Goal: Navigation & Orientation: Find specific page/section

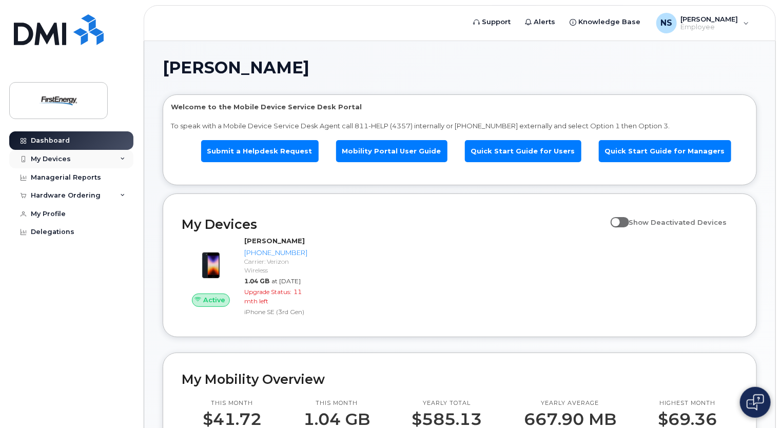
click at [119, 159] on div "My Devices" at bounding box center [71, 159] width 124 height 18
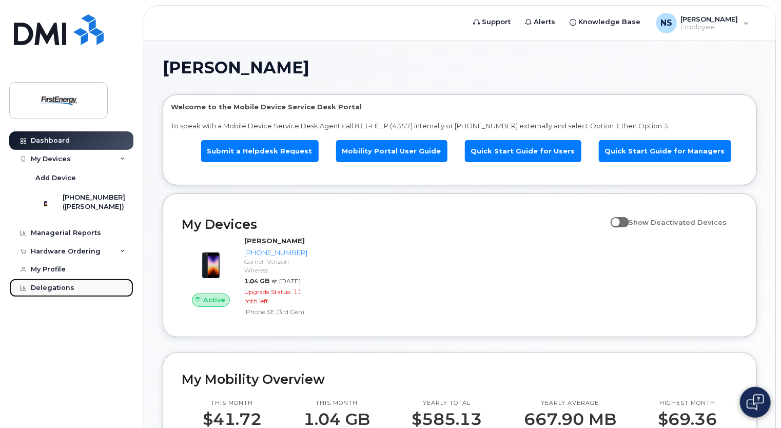
click at [55, 292] on div "Delegations" at bounding box center [53, 288] width 44 height 8
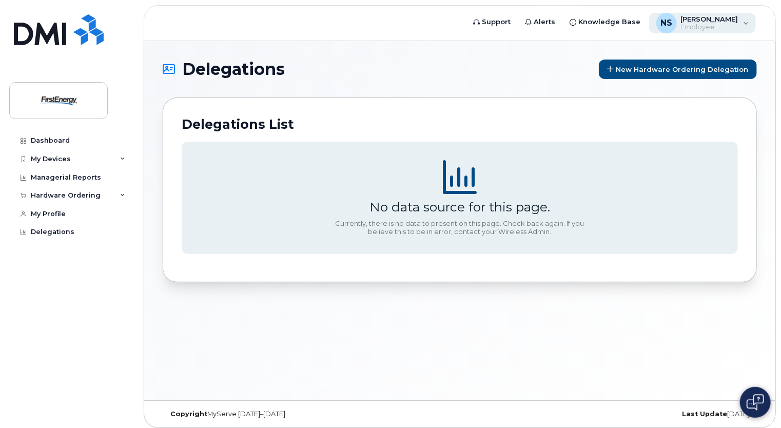
click at [745, 22] on div "NS [PERSON_NAME] Employee" at bounding box center [702, 23] width 107 height 21
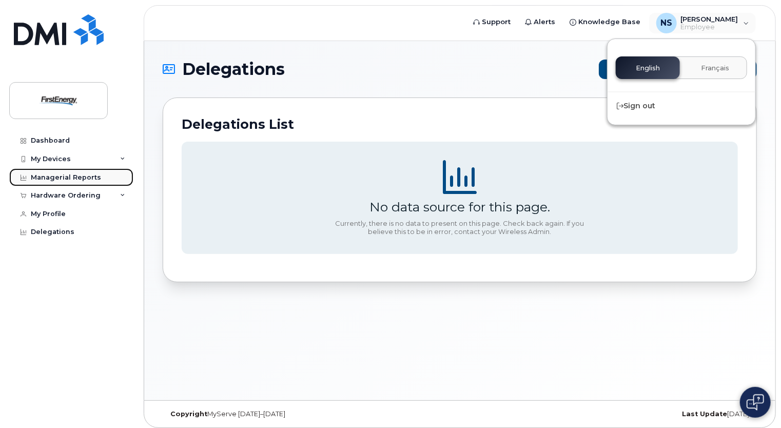
click at [39, 174] on div "Managerial Reports" at bounding box center [66, 177] width 70 height 8
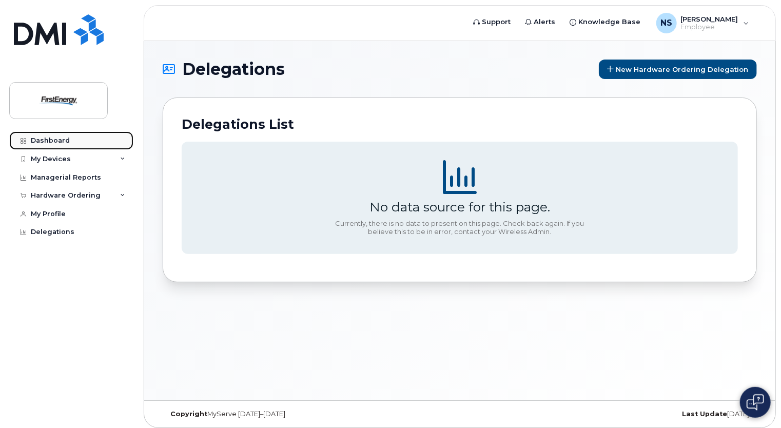
click at [50, 138] on div "Dashboard" at bounding box center [50, 141] width 39 height 8
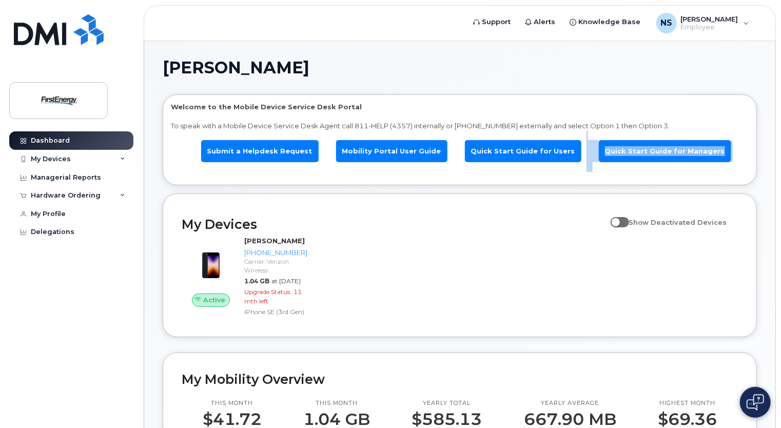
drag, startPoint x: 780, startPoint y: 140, endPoint x: 780, endPoint y: 164, distance: 24.1
click at [537, 70] on h1 "[PERSON_NAME]" at bounding box center [457, 68] width 589 height 16
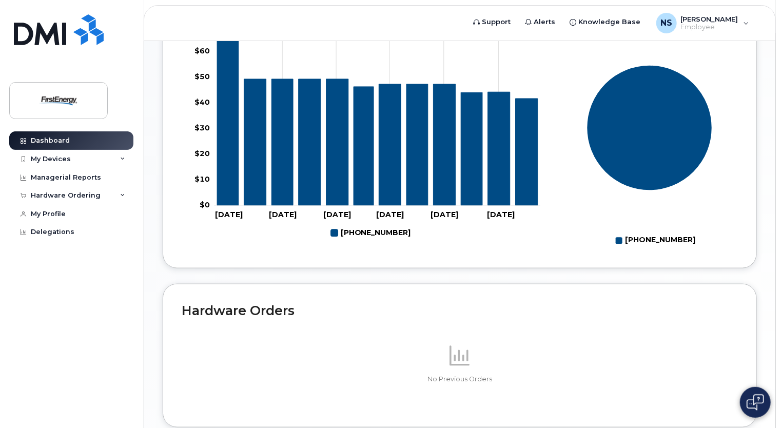
scroll to position [567, 0]
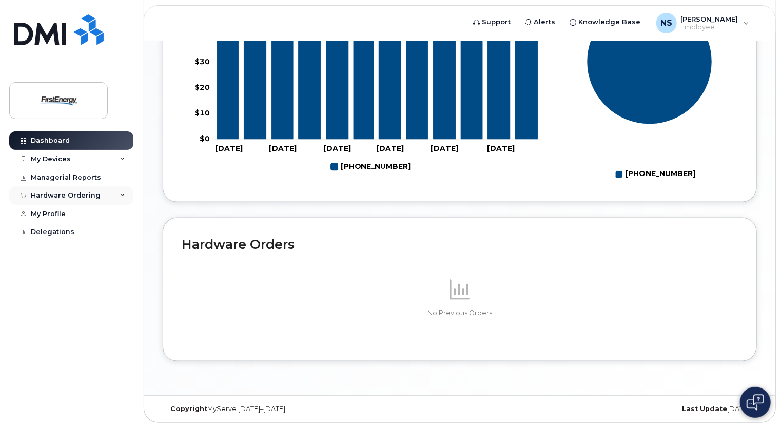
click at [121, 192] on div "Hardware Ordering" at bounding box center [71, 195] width 124 height 18
click at [119, 314] on div "Dashboard My Devices Add Device [PHONE_NUMBER] ([PERSON_NAME]) Managerial Repor…" at bounding box center [72, 271] width 127 height 281
drag, startPoint x: 780, startPoint y: 287, endPoint x: 774, endPoint y: 89, distance: 198.2
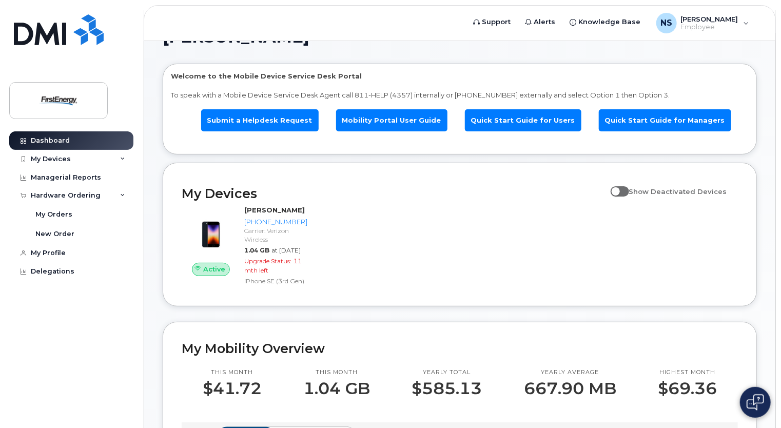
scroll to position [29, 0]
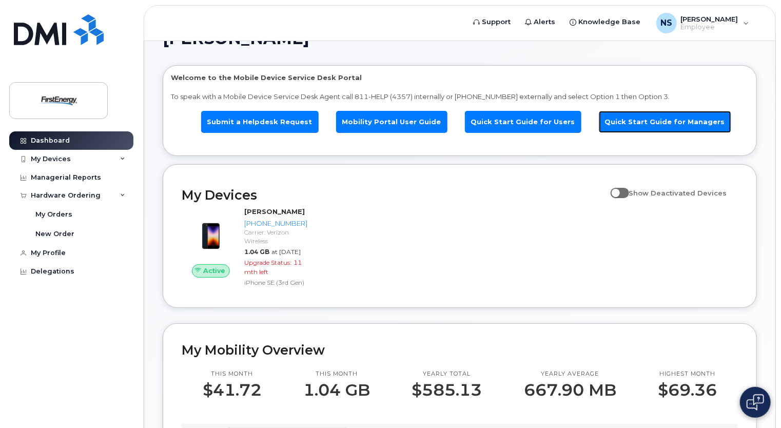
click at [649, 126] on link "Quick Start Guide for Managers" at bounding box center [665, 122] width 132 height 22
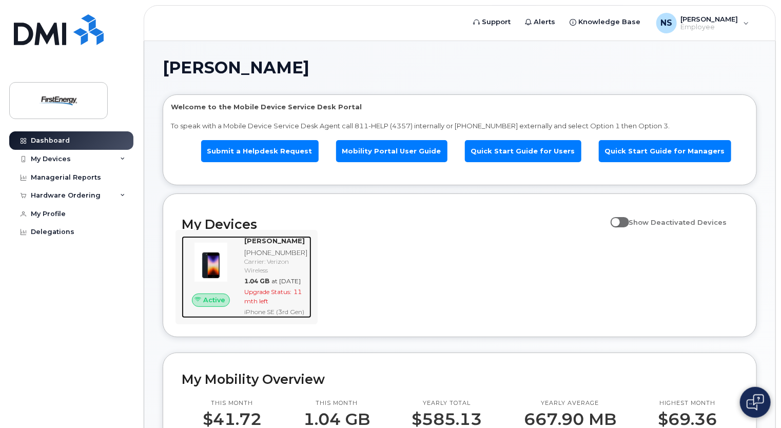
click at [232, 288] on div at bounding box center [211, 262] width 59 height 52
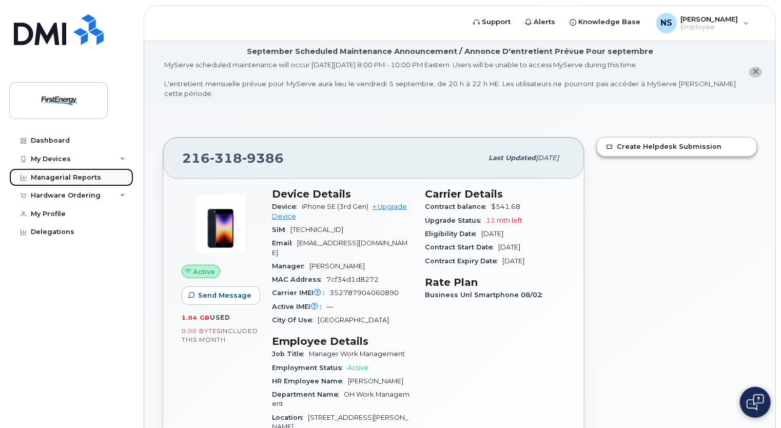
click at [72, 181] on link "Managerial Reports" at bounding box center [71, 177] width 124 height 18
